Goal: Communication & Community: Participate in discussion

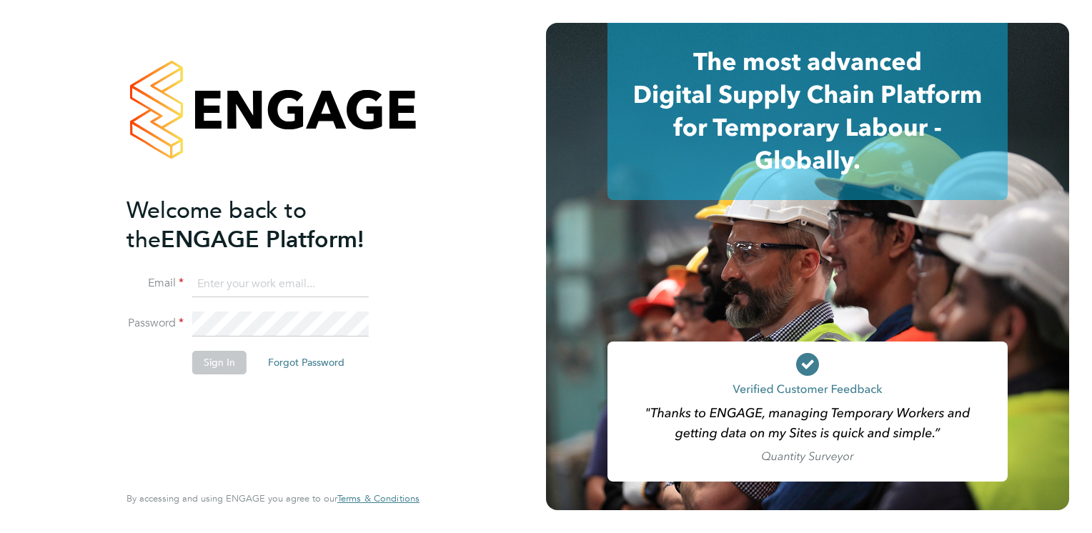
type input "Frank.Pocock@morganhunt.com"
click at [222, 368] on button "Sign In" at bounding box center [219, 362] width 54 height 23
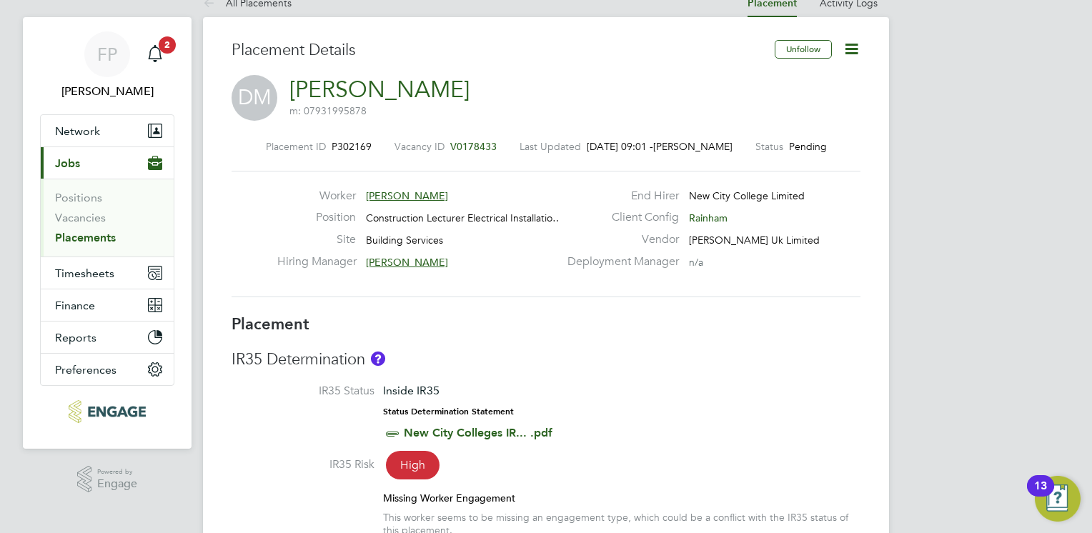
scroll to position [143, 0]
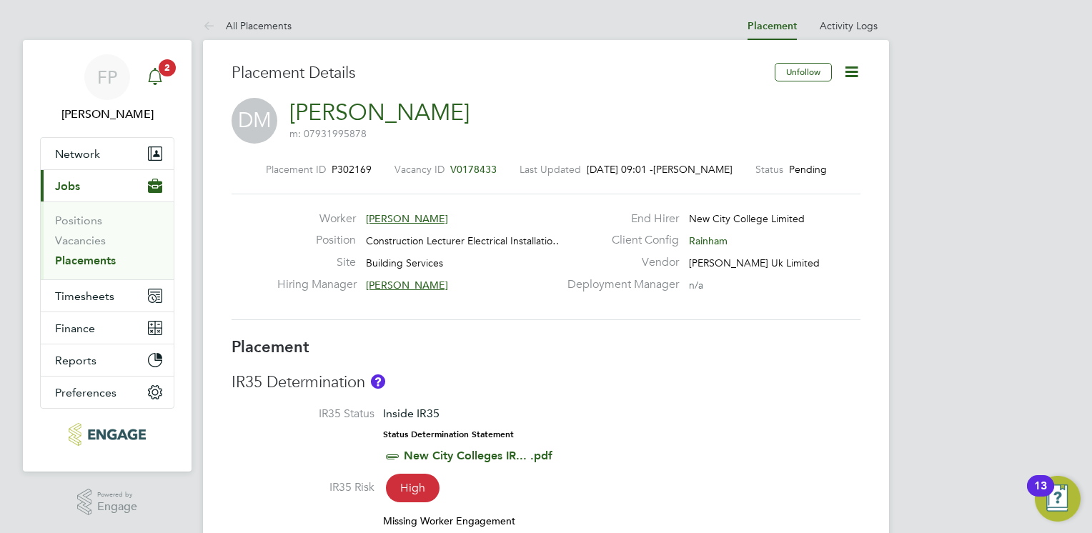
click at [157, 84] on icon "Main navigation" at bounding box center [154, 76] width 17 height 17
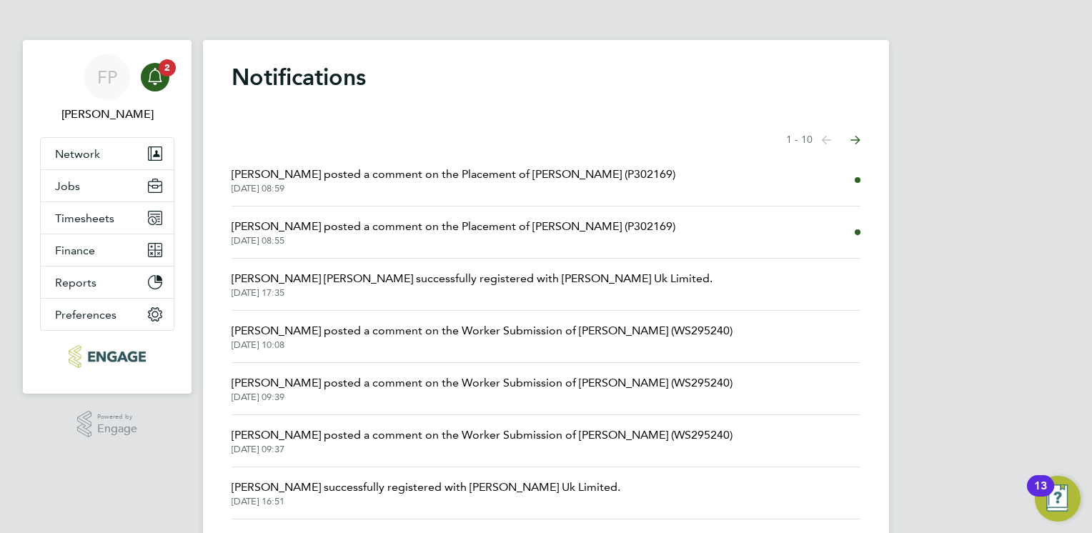
click at [366, 181] on span "[PERSON_NAME] posted a comment on the Placement of [PERSON_NAME] (P302169)" at bounding box center [454, 174] width 444 height 17
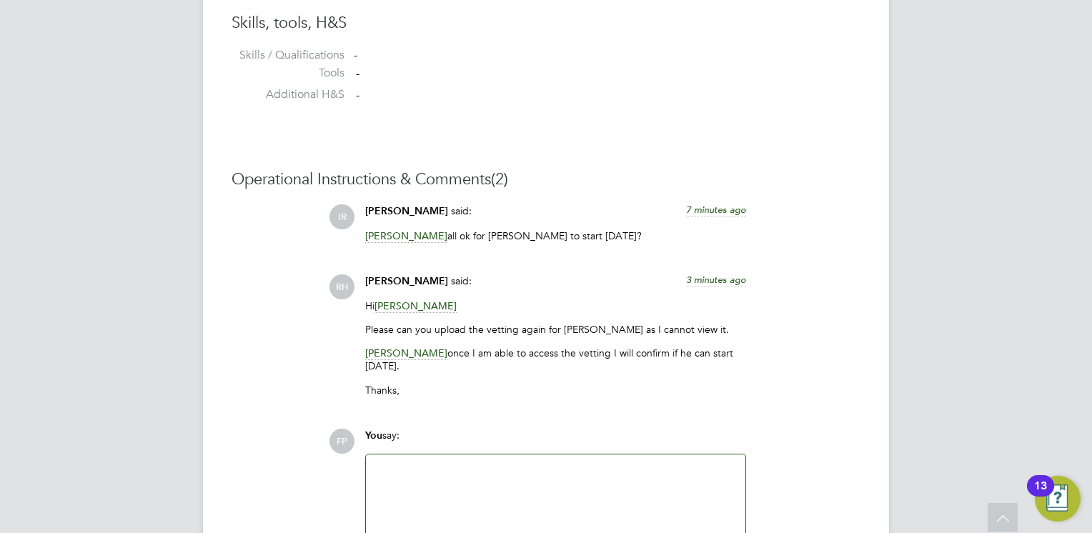
click at [482, 434] on div "You say:" at bounding box center [555, 441] width 381 height 25
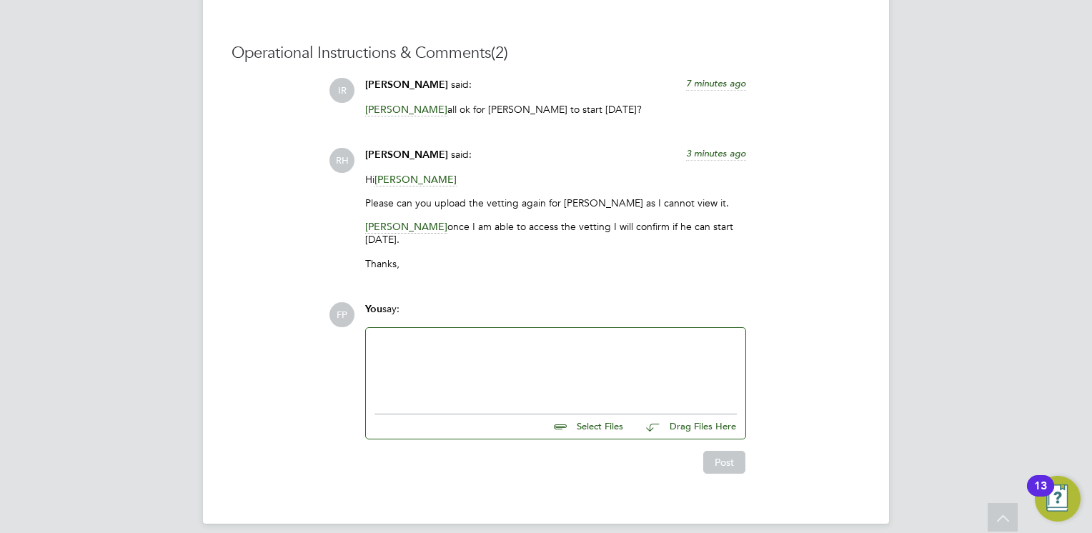
click at [596, 414] on input "file" at bounding box center [629, 424] width 214 height 20
type input "C:\fakepath\Dean McMillan - NCC Vetting.docx"
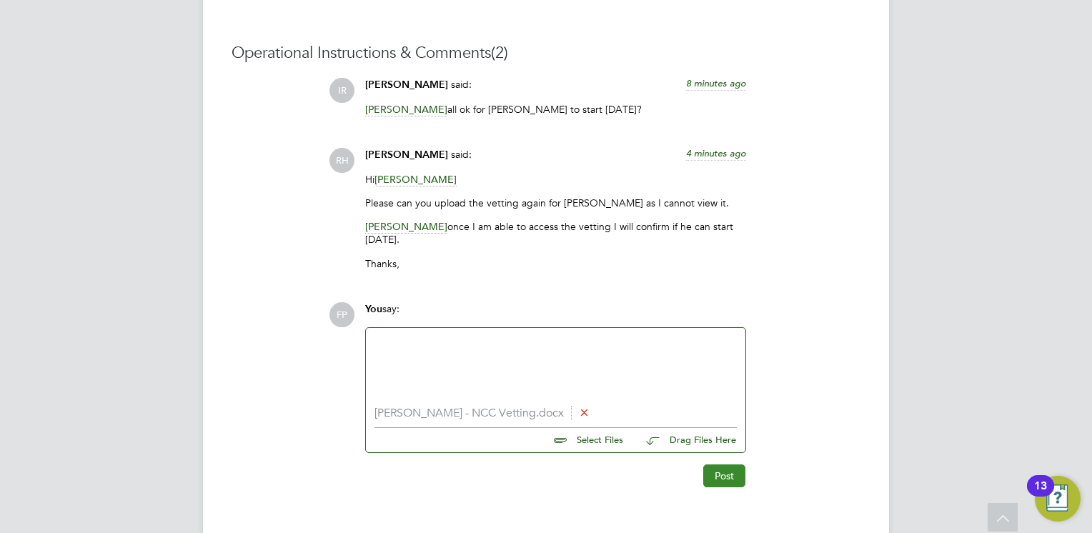
click at [728, 464] on button "Post" at bounding box center [724, 475] width 42 height 23
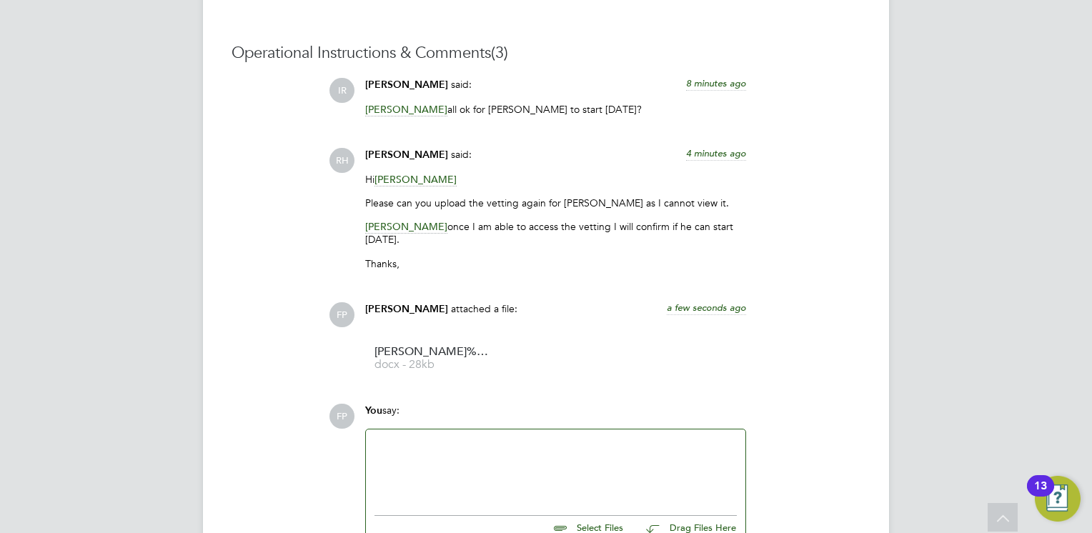
click at [464, 438] on div at bounding box center [555, 468] width 362 height 61
click at [860, 310] on div "FP Frank Pocock attached a file: a few seconds ago Dean%20McMillan%20-%20NCC%20…" at bounding box center [595, 342] width 532 height 80
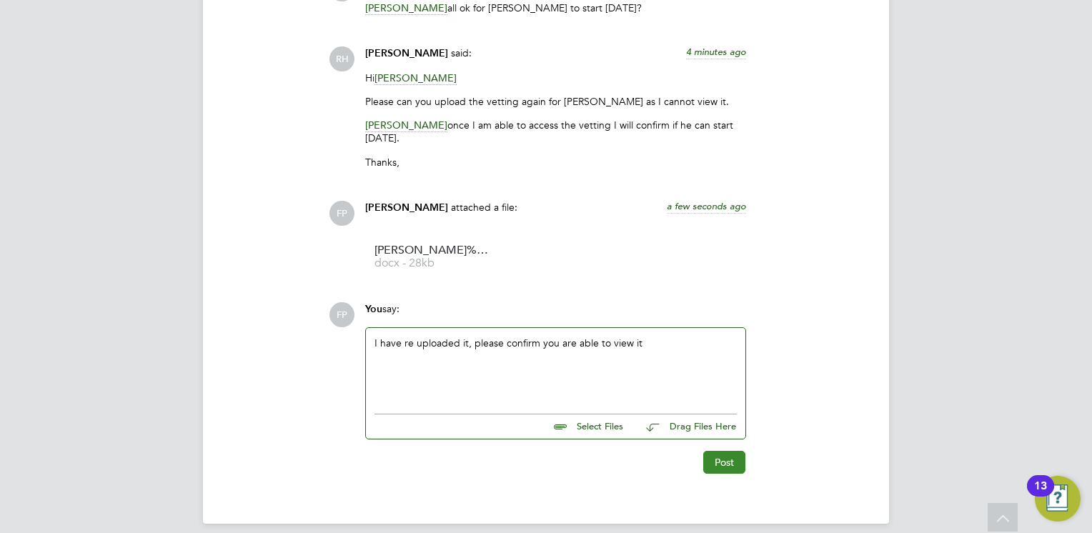
scroll to position [2225, 0]
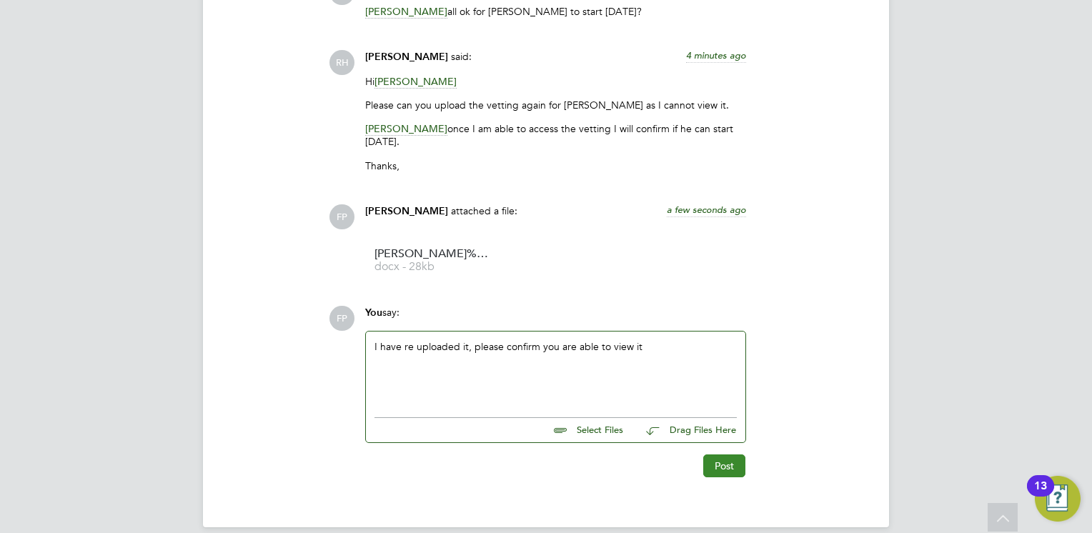
click at [729, 454] on button "Post" at bounding box center [724, 465] width 42 height 23
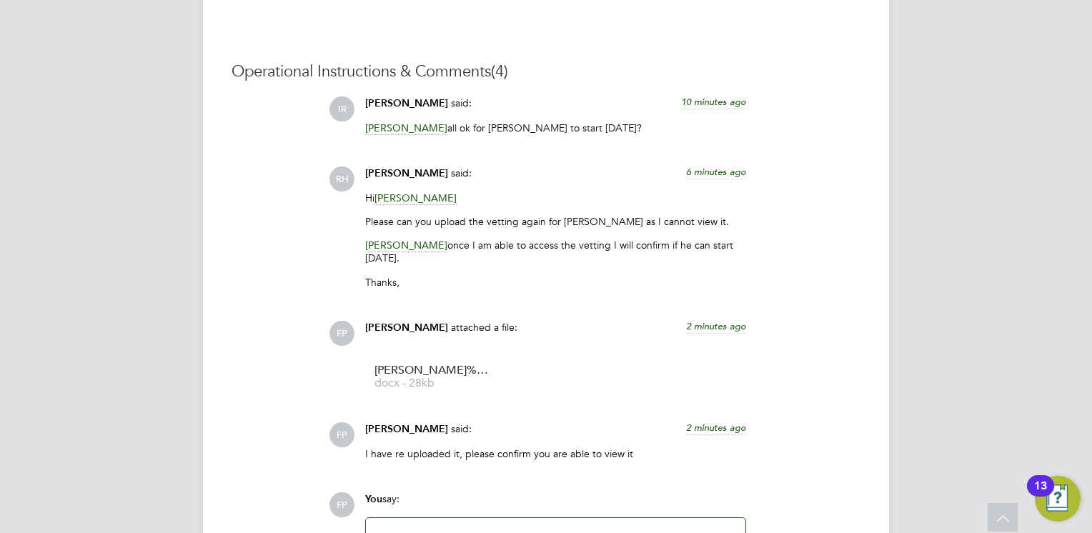
scroll to position [2085, 0]
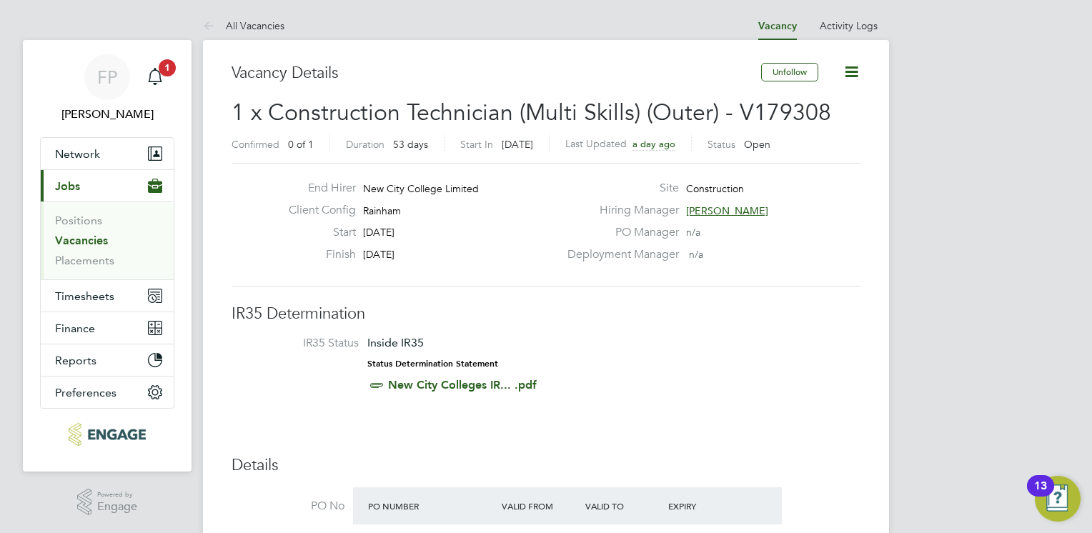
click at [616, 393] on li "IR35 Status Inside IR35 Status Determination Statement New City Colleges IR... …" at bounding box center [546, 367] width 600 height 62
click at [167, 80] on div "Main navigation" at bounding box center [155, 77] width 29 height 29
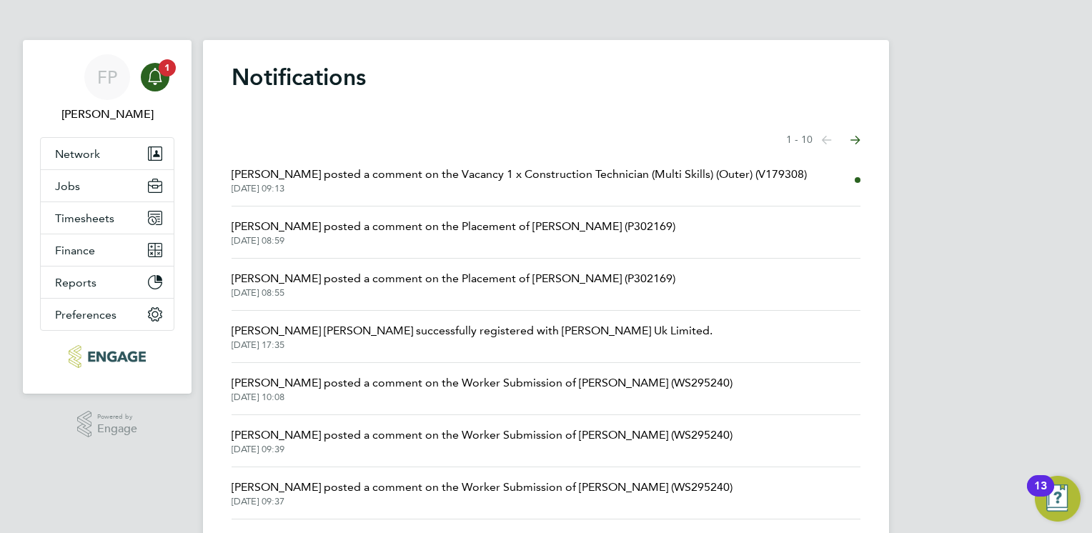
click at [403, 223] on span "[PERSON_NAME] posted a comment on the Placement of [PERSON_NAME] (P302169)" at bounding box center [454, 226] width 444 height 17
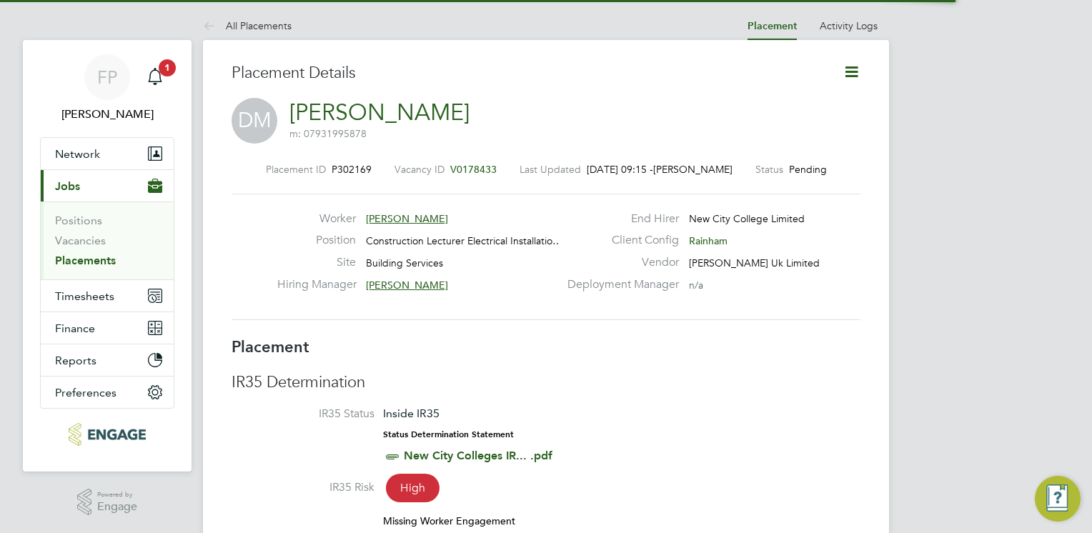
scroll to position [23, 282]
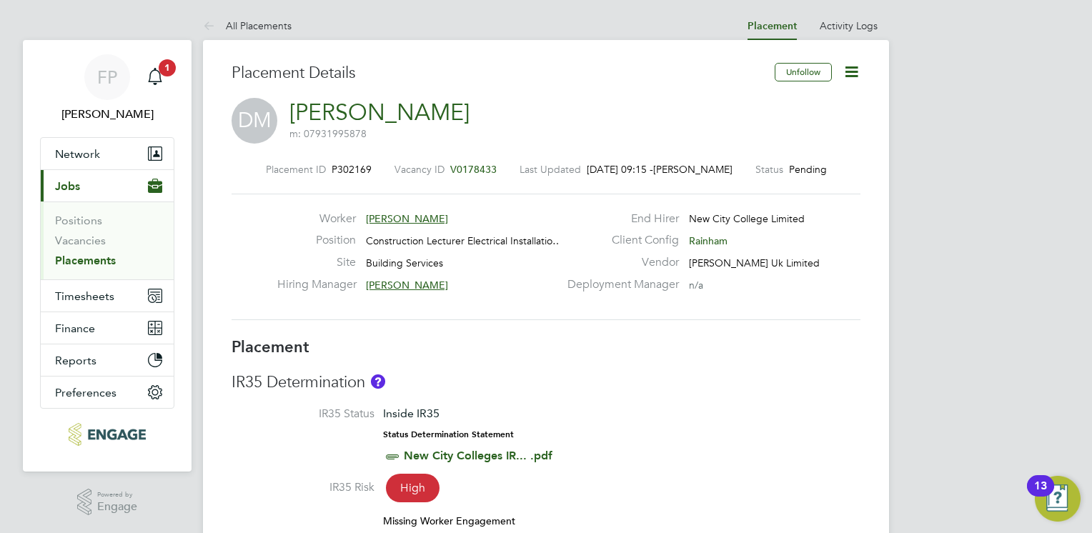
click at [567, 345] on h3 "Placement" at bounding box center [546, 347] width 629 height 21
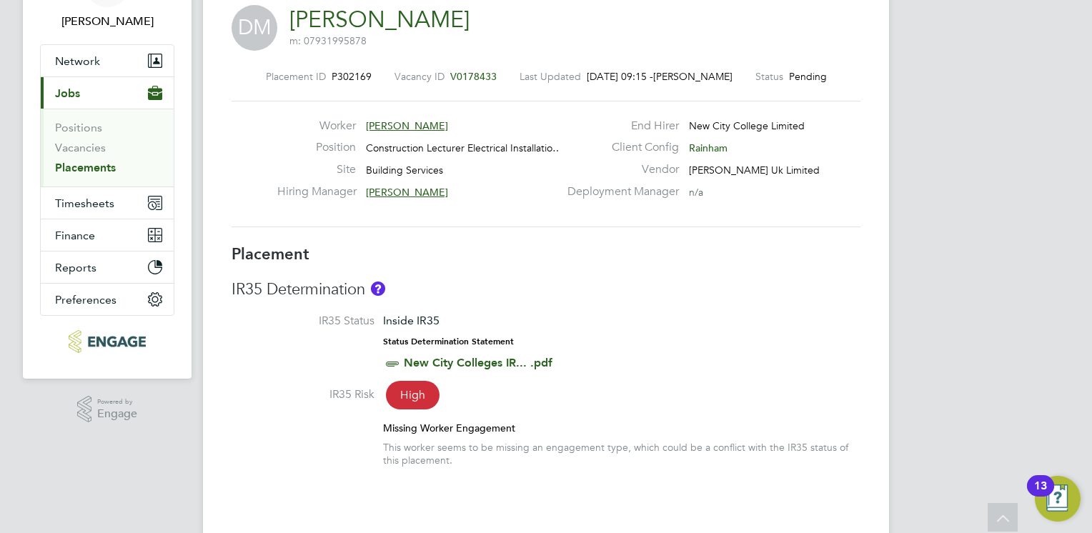
scroll to position [0, 0]
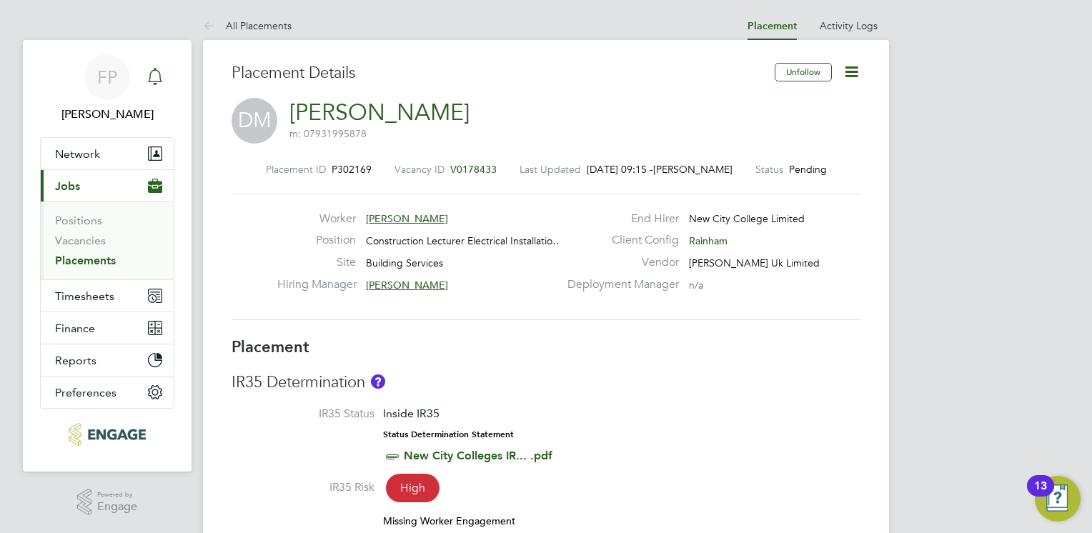
click at [166, 81] on div "Main navigation" at bounding box center [155, 77] width 29 height 29
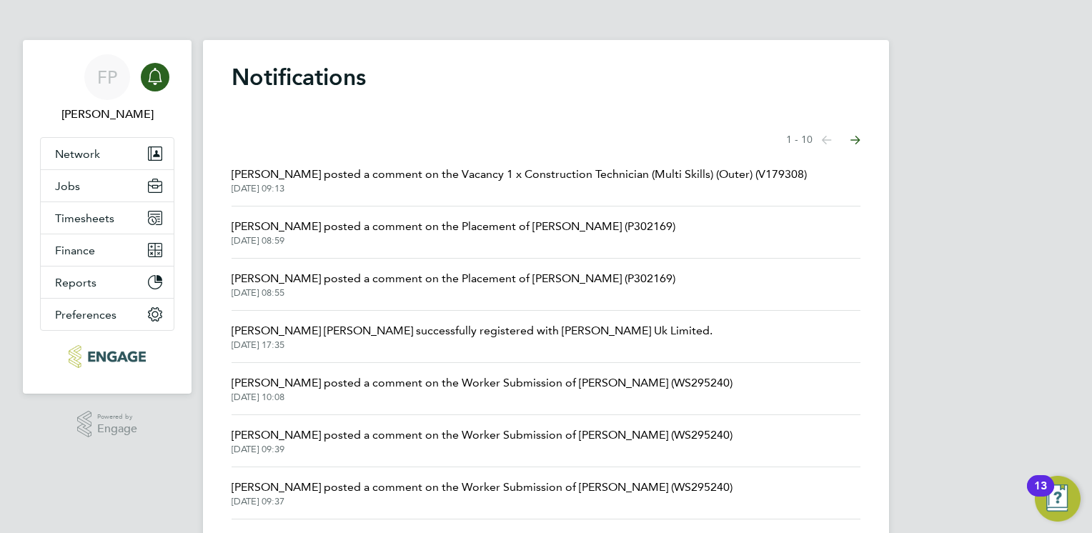
click at [284, 224] on span "[PERSON_NAME] posted a comment on the Placement of [PERSON_NAME] (P302169)" at bounding box center [454, 226] width 444 height 17
